Goal: Information Seeking & Learning: Learn about a topic

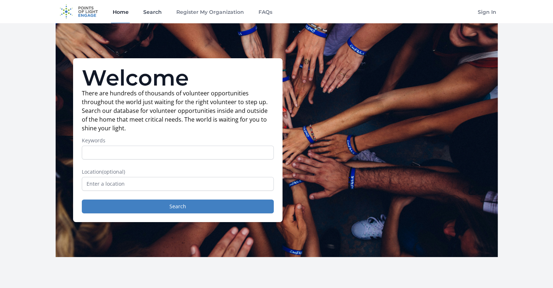
click at [150, 10] on link "Search" at bounding box center [152, 11] width 21 height 23
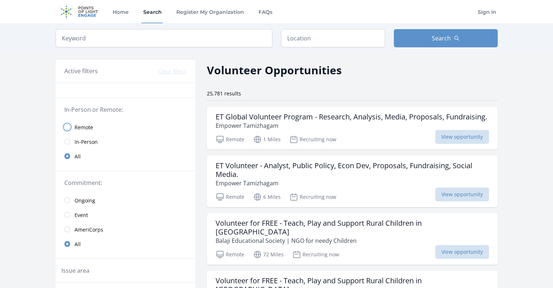
click at [68, 127] on input "radio" at bounding box center [67, 127] width 6 height 6
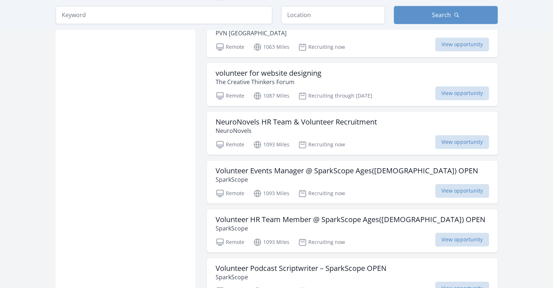
scroll to position [786, 0]
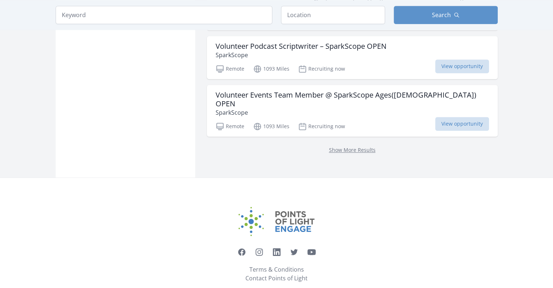
scroll to position [984, 0]
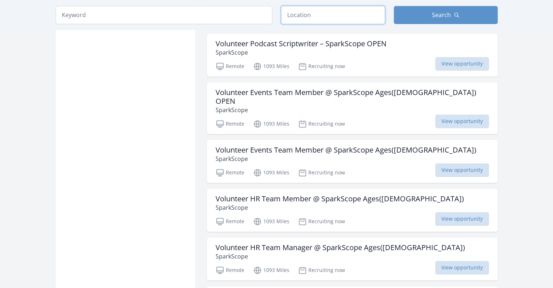
click at [308, 9] on input "text" at bounding box center [333, 15] width 104 height 18
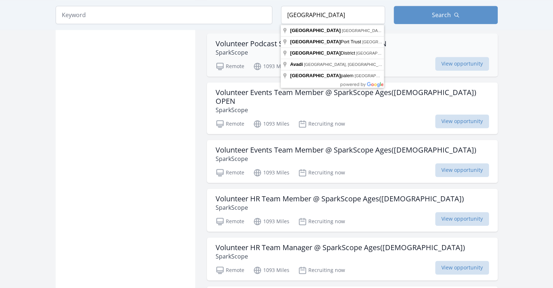
type input "Chennai, Tamil Nadu, India"
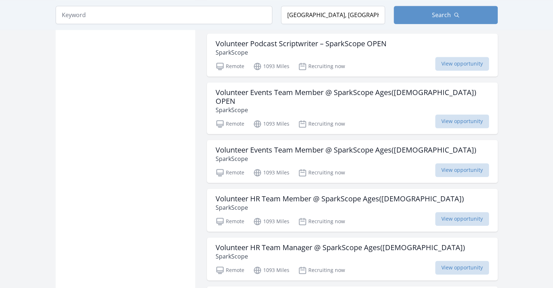
click at [527, 86] on main "Keyword Location Chennai, Tamil Nadu, India Search Active filters Clear filters…" at bounding box center [276, 107] width 553 height 2137
